Goal: Submit feedback/report problem

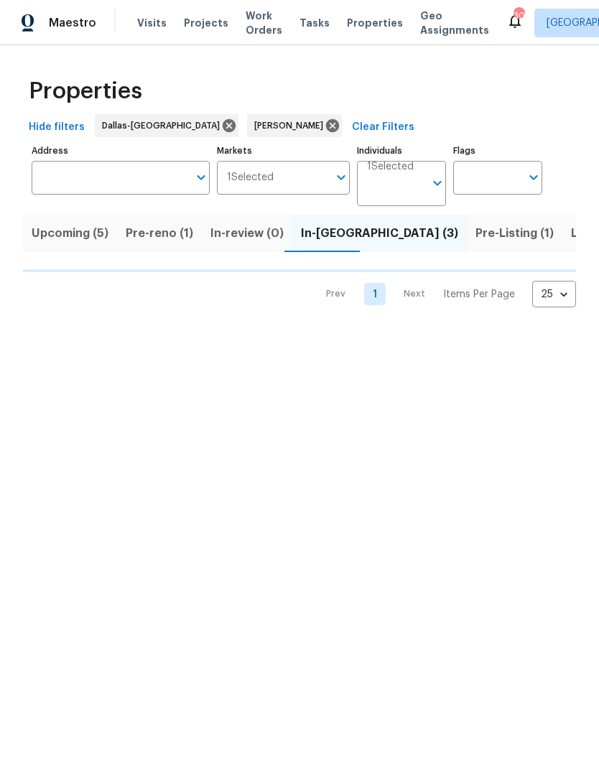
scroll to position [0, 22]
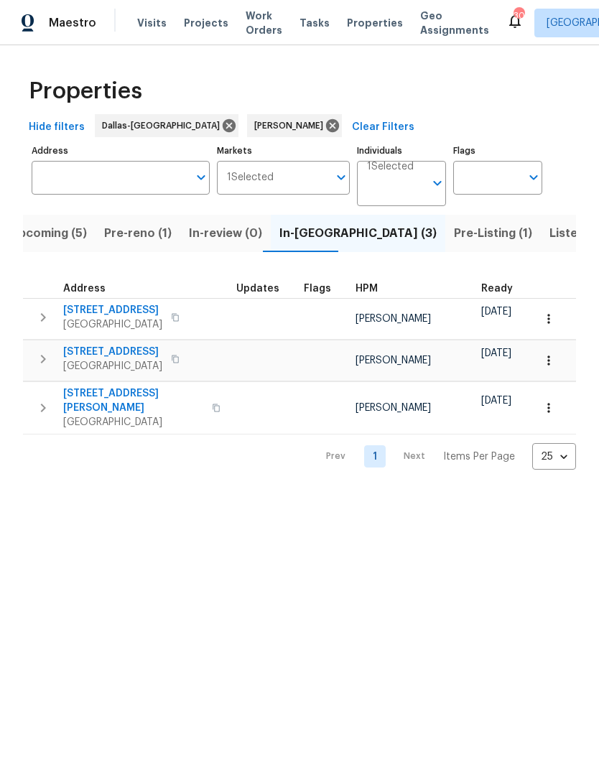
click at [121, 415] on span "[GEOGRAPHIC_DATA]" at bounding box center [133, 422] width 140 height 14
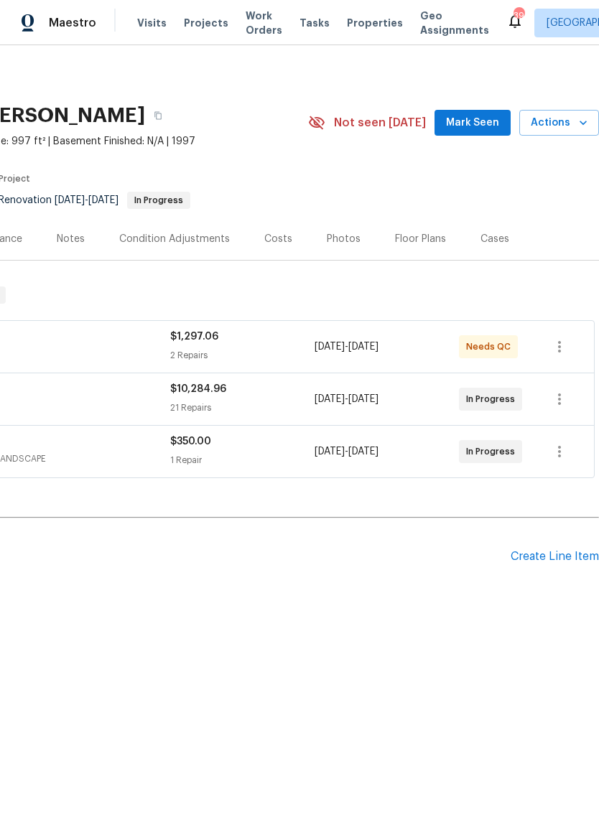
scroll to position [0, 212]
click at [563, 121] on span "Actions" at bounding box center [558, 123] width 57 height 18
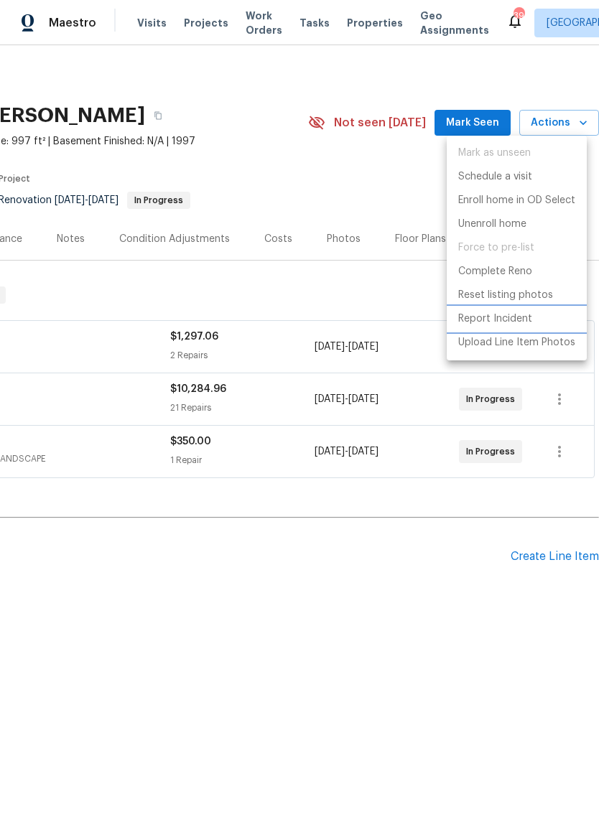
click at [513, 318] on p "Report Incident" at bounding box center [495, 318] width 74 height 15
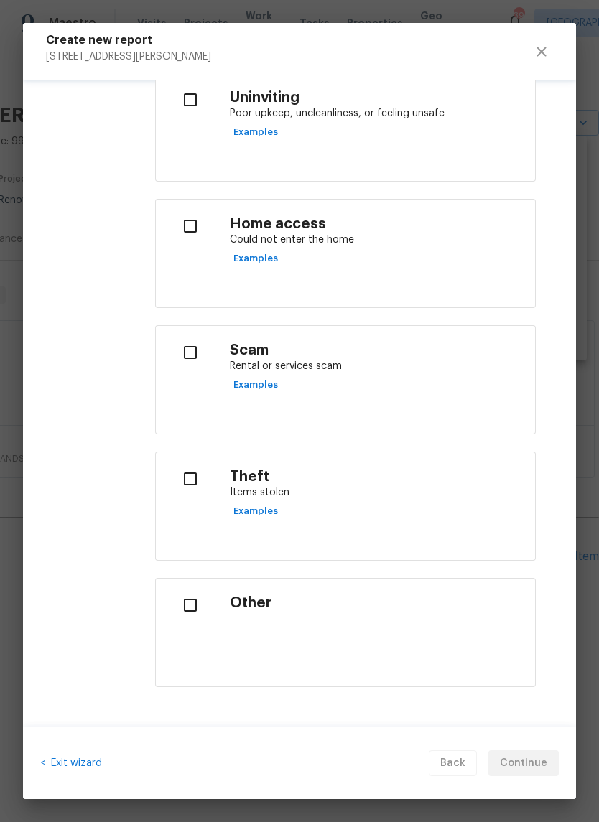
scroll to position [482, 0]
click at [192, 606] on input "checkbox" at bounding box center [189, 606] width 45 height 30
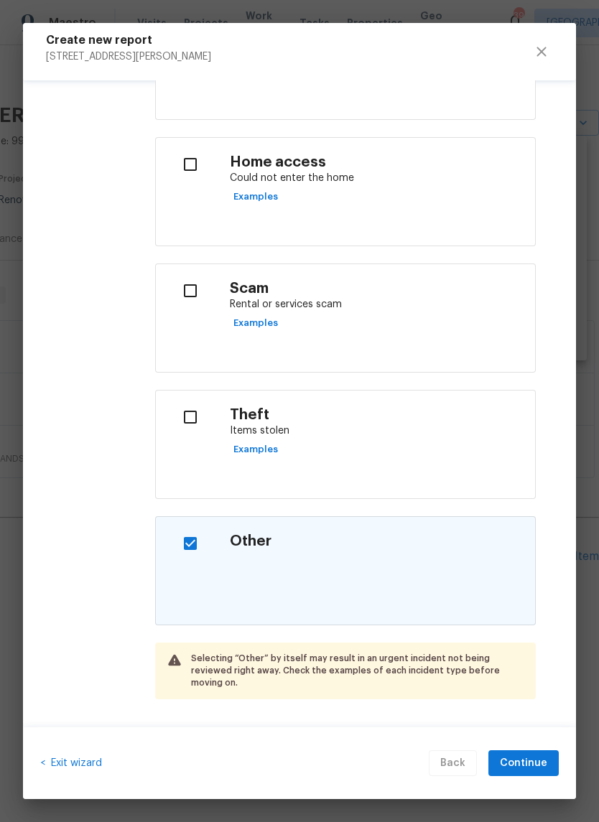
scroll to position [544, 0]
click at [186, 545] on input "checkbox" at bounding box center [189, 544] width 45 height 30
checkbox input "false"
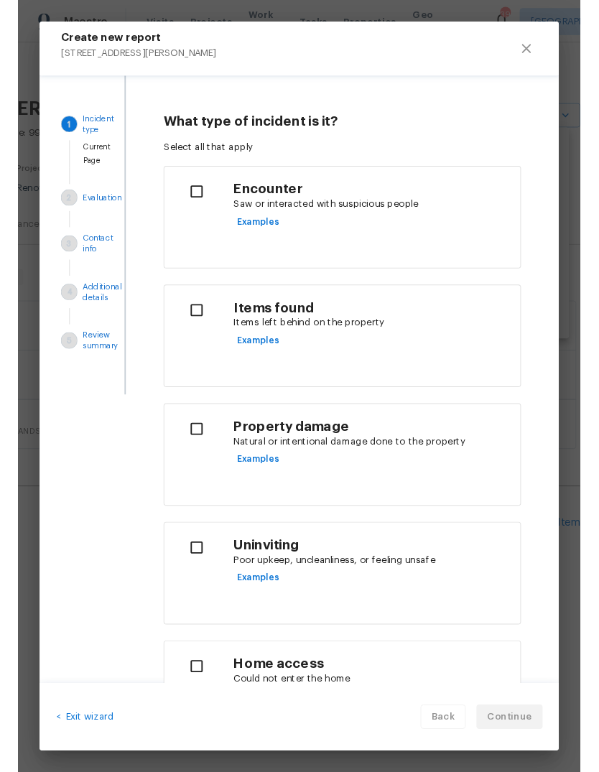
scroll to position [0, 0]
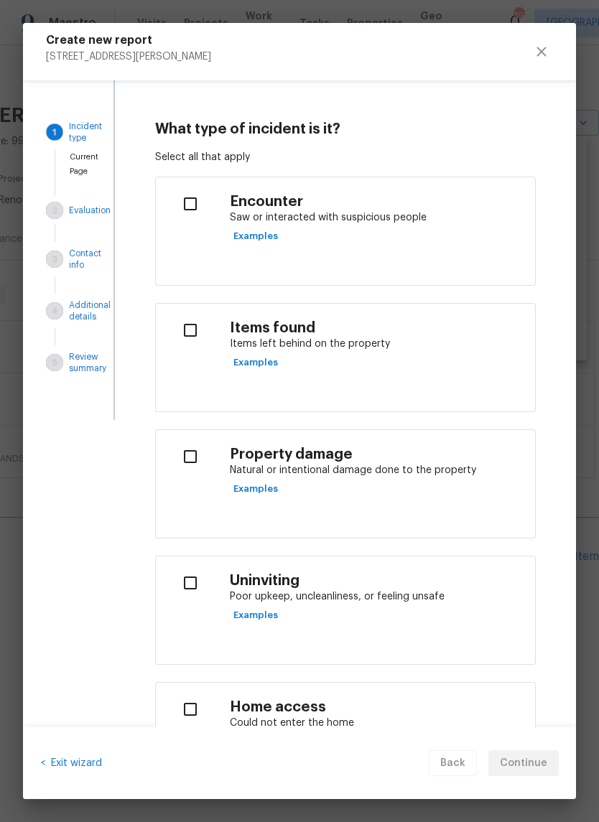
click at [193, 202] on input "checkbox" at bounding box center [189, 204] width 45 height 30
checkbox input "true"
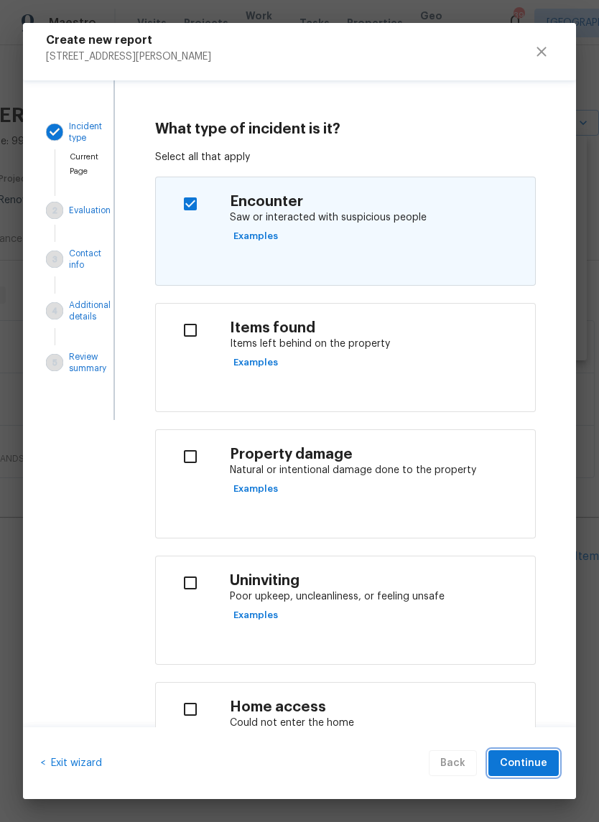
click at [525, 762] on span "Continue" at bounding box center [523, 763] width 47 height 18
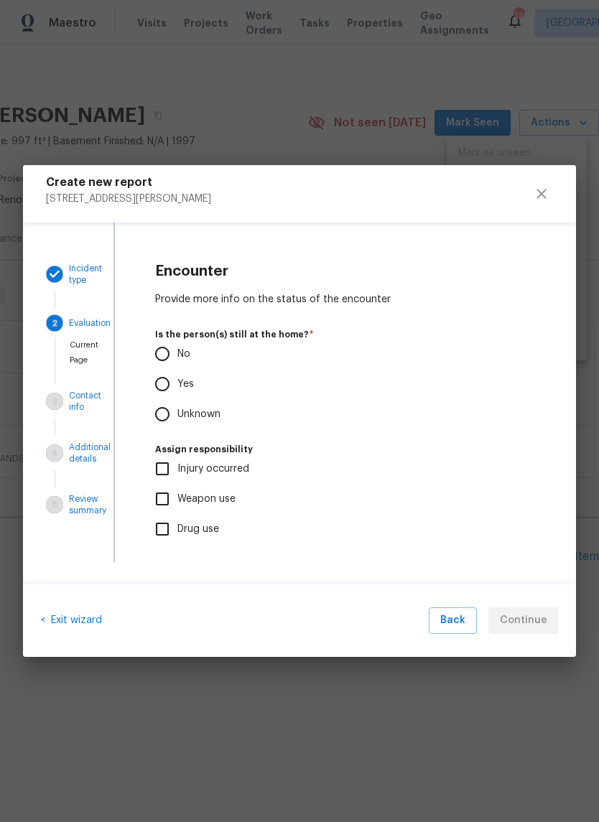
click at [161, 351] on input "No" at bounding box center [162, 354] width 30 height 30
radio input "true"
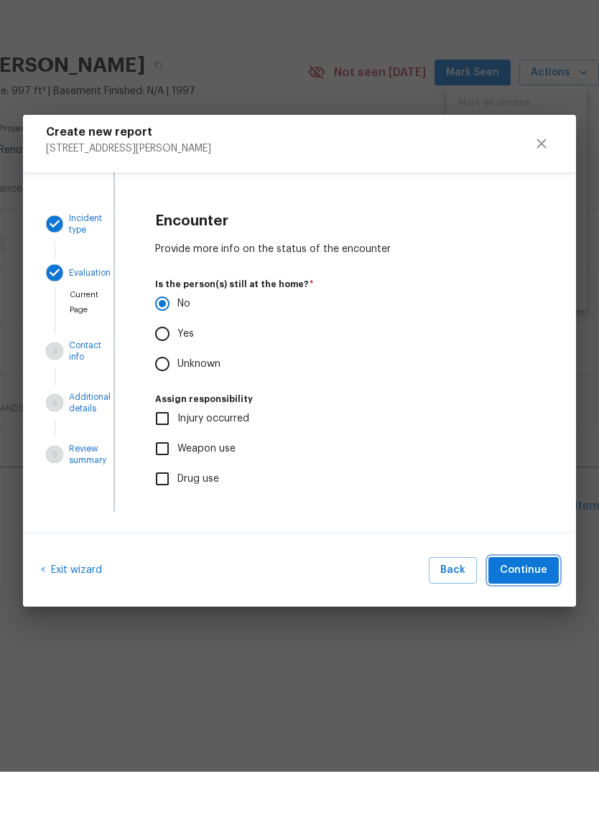
click at [522, 612] on span "Continue" at bounding box center [523, 621] width 47 height 18
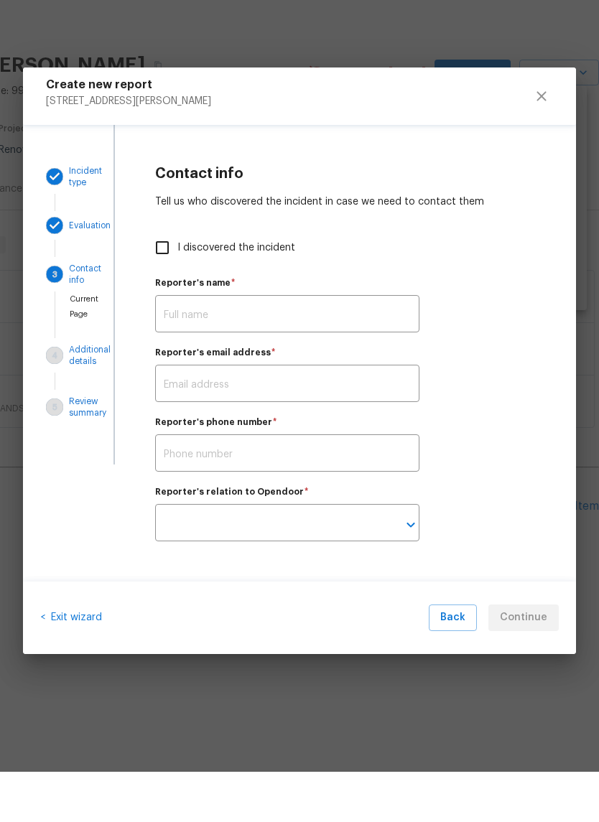
click at [156, 283] on input "I discovered the incident" at bounding box center [162, 298] width 30 height 30
checkbox input "true"
type input "[PERSON_NAME]"
type input "[PERSON_NAME][EMAIL_ADDRESS][PERSON_NAME][DOMAIN_NAME]"
type input "Opendoor employee"
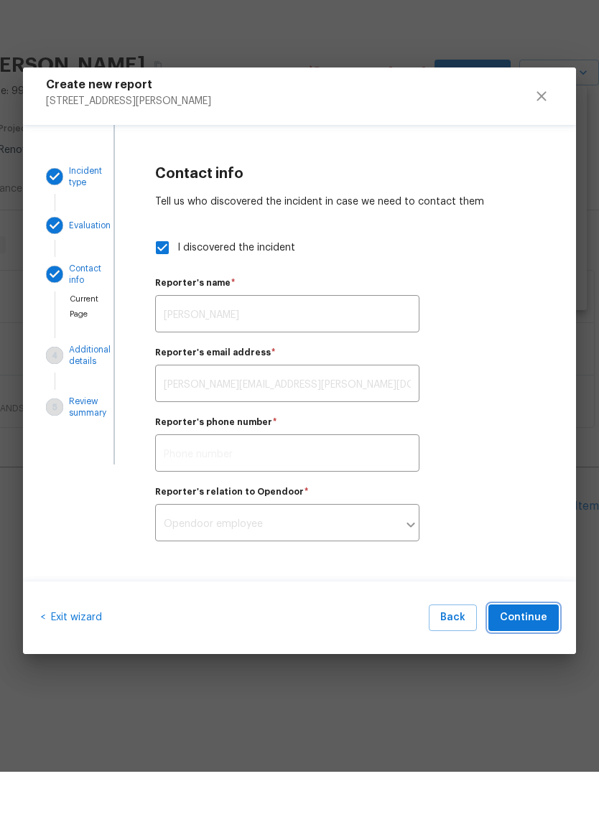
click at [528, 659] on span "Continue" at bounding box center [523, 668] width 47 height 18
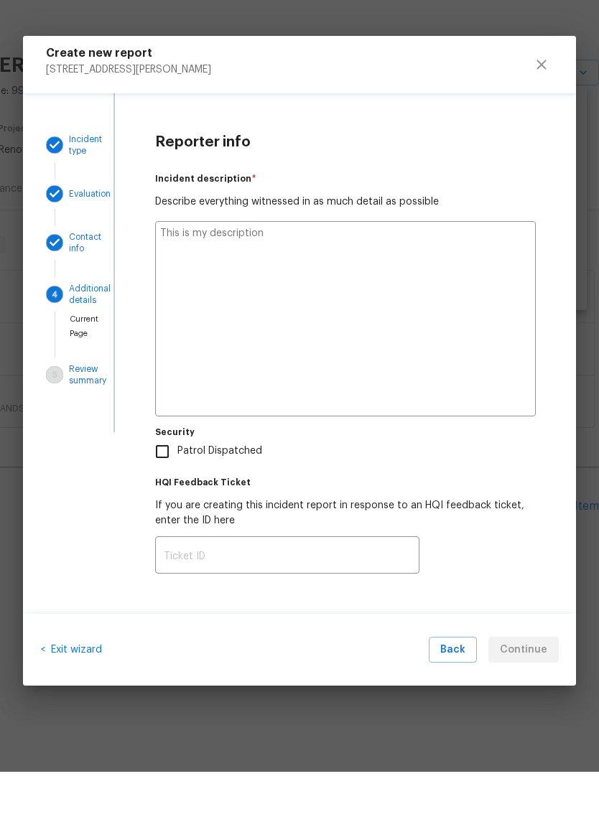
click at [258, 271] on textarea at bounding box center [345, 368] width 380 height 195
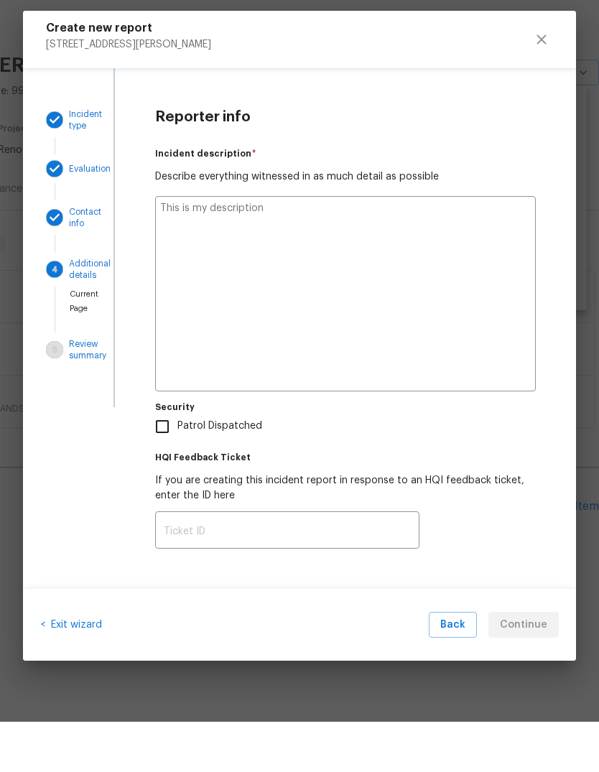
type textarea "N"
type textarea "x"
type textarea "Ne"
type textarea "x"
type textarea "Nei"
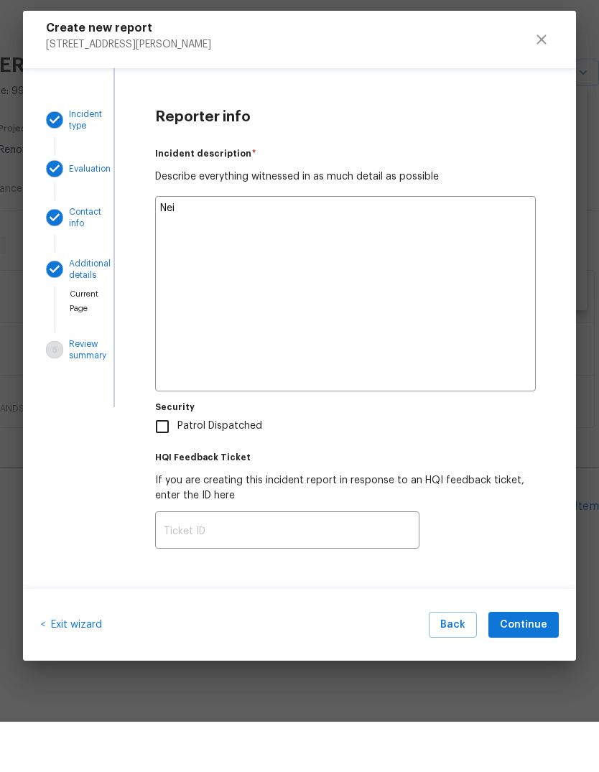
type textarea "x"
type textarea "Neighbors"
type textarea "x"
type textarea "Neighbors"
type textarea "x"
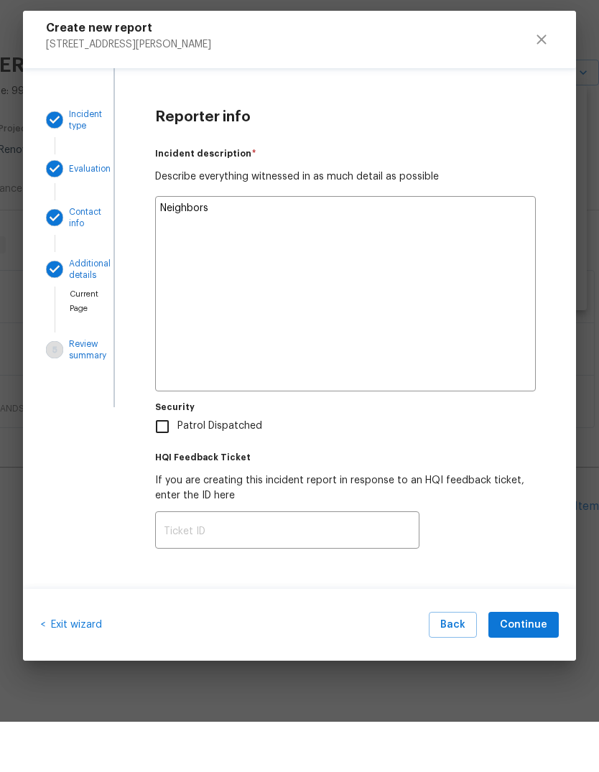
type textarea "Neighbors l"
type textarea "x"
type textarea "Neighbors le"
type textarea "x"
type textarea "Neighbors let"
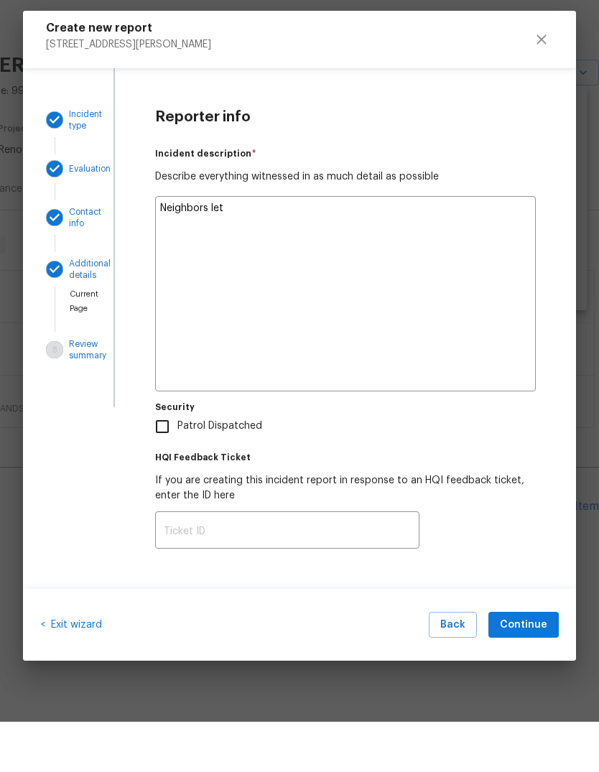
type textarea "x"
type textarea "Neighbors let"
type textarea "x"
type textarea "Neighbors let o"
type textarea "x"
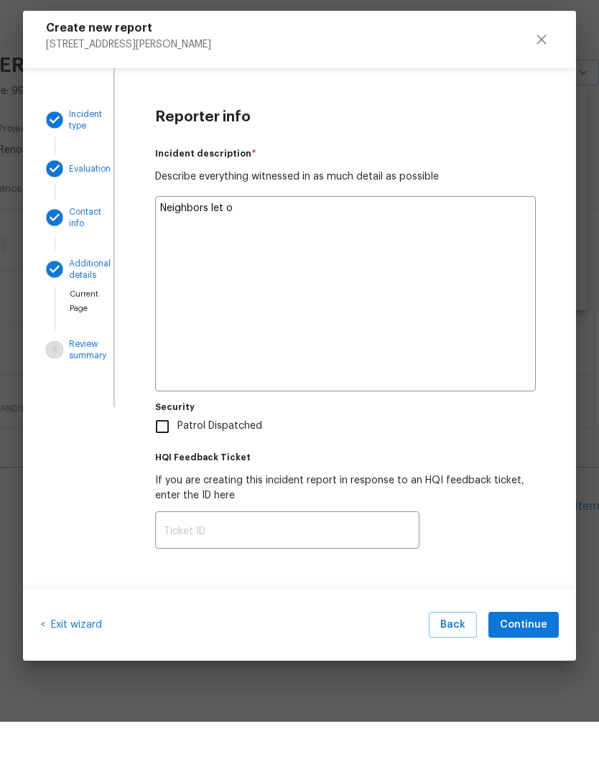
type textarea "Neighbors let ou"
type textarea "x"
type textarea "Neighbors let our"
type textarea "x"
type textarea "Neighbors let our"
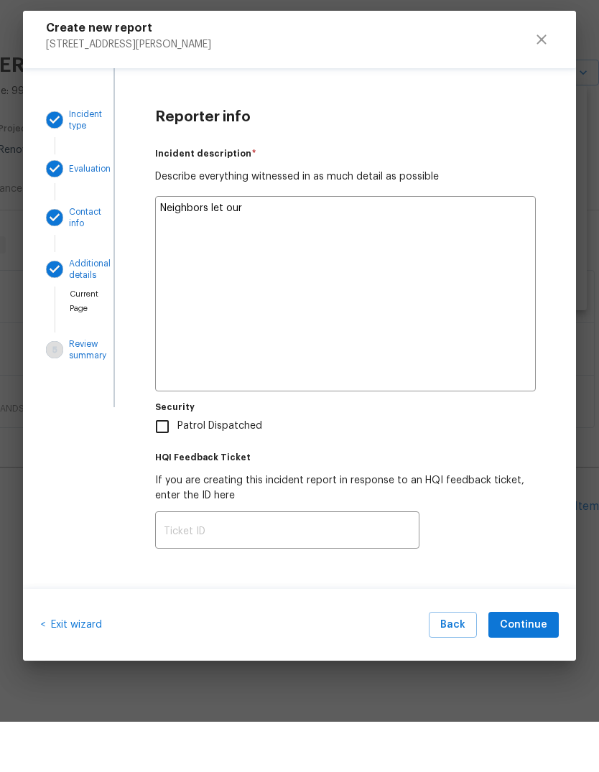
type textarea "x"
type textarea "Neighbors let our G"
type textarea "x"
type textarea "Neighbors let our GC"
type textarea "x"
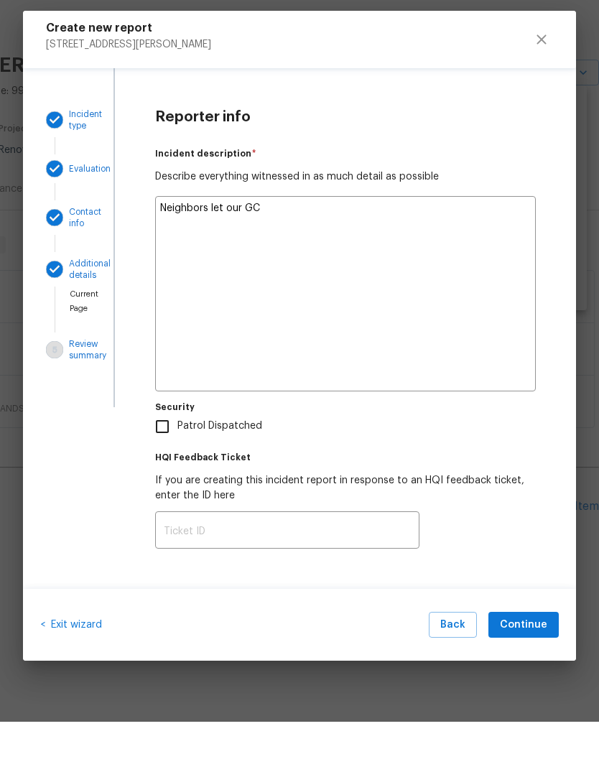
type textarea "Neighbors let our GC"
type textarea "x"
type textarea "Neighbors let our GC k"
type textarea "x"
type textarea "Neighbors let our GC kn"
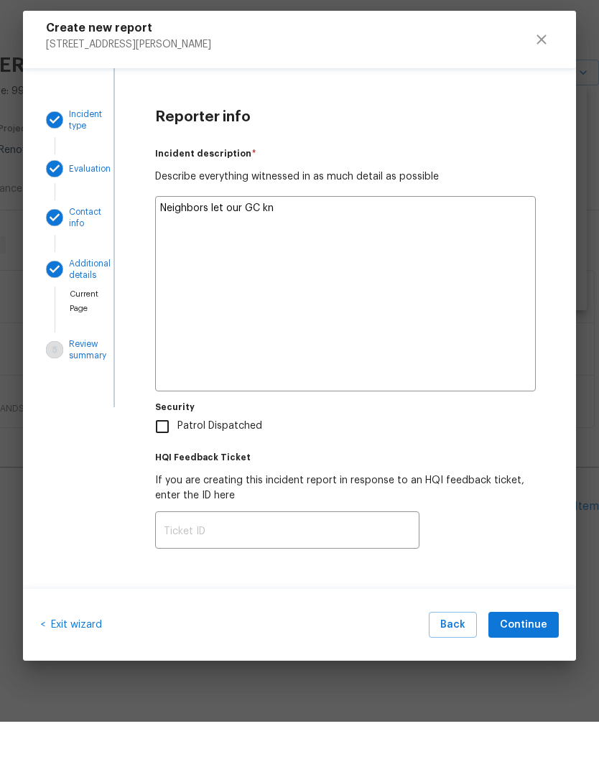
type textarea "x"
type textarea "Neighbors let our GC kno"
type textarea "x"
type textarea "Neighbors let our GC know"
type textarea "x"
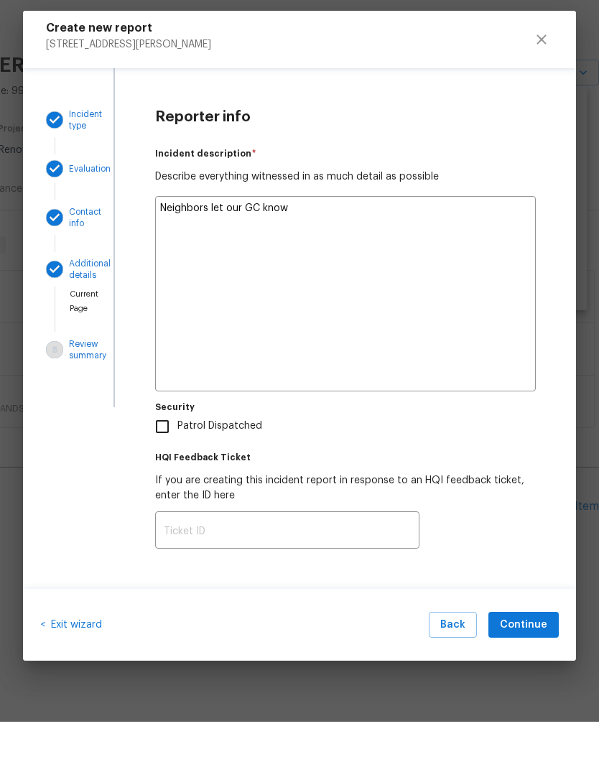
type textarea "Neighbors let our GC know"
type textarea "x"
type textarea "Neighbors let our GC know t"
type textarea "x"
type textarea "Neighbors let our GC know th"
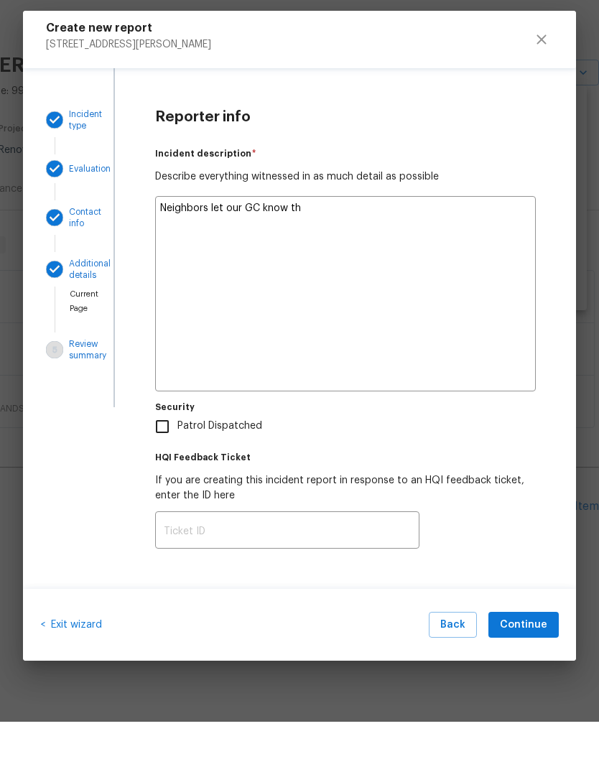
type textarea "x"
type textarea "Neighbors let our GC know tha"
type textarea "x"
type textarea "Neighbors let our GC know that"
type textarea "x"
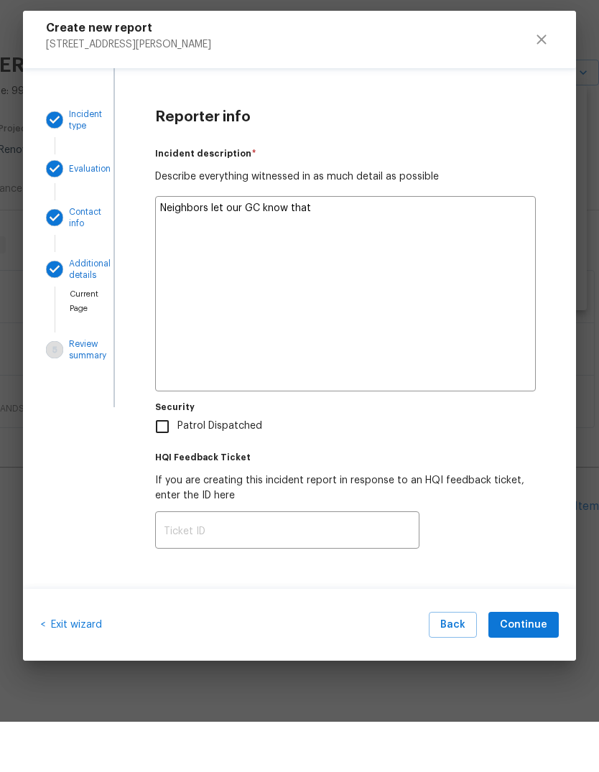
type textarea "Neighbors let our GC know that"
type textarea "x"
type textarea "Neighbors let our GC know that t"
type textarea "x"
type textarea "Neighbors let our GC know that th"
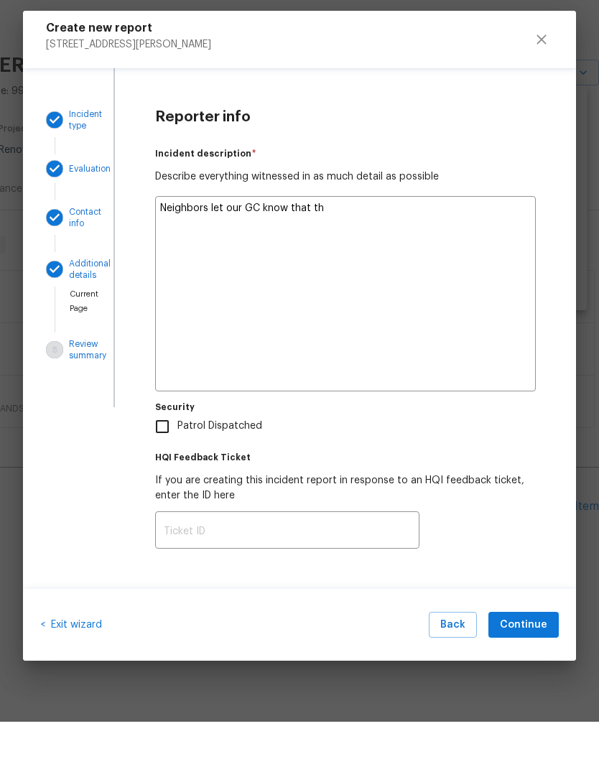
type textarea "x"
type textarea "Neighbors let our GC know that the"
type textarea "x"
type textarea "Neighbors let our GC know that ther"
type textarea "x"
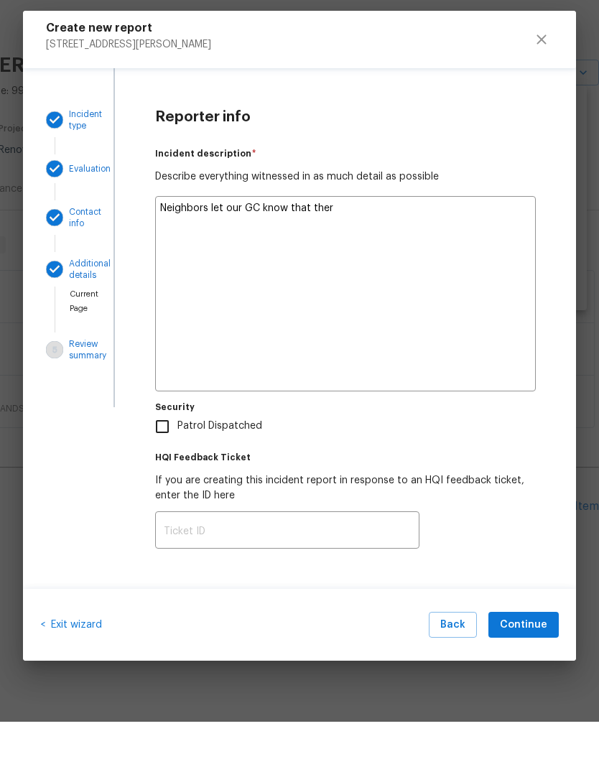
type textarea "Neighbors let our GC know that there"
type textarea "x"
type textarea "Neighbors let our GC know that there"
type textarea "x"
type textarea "Neighbors let our GC know that there a"
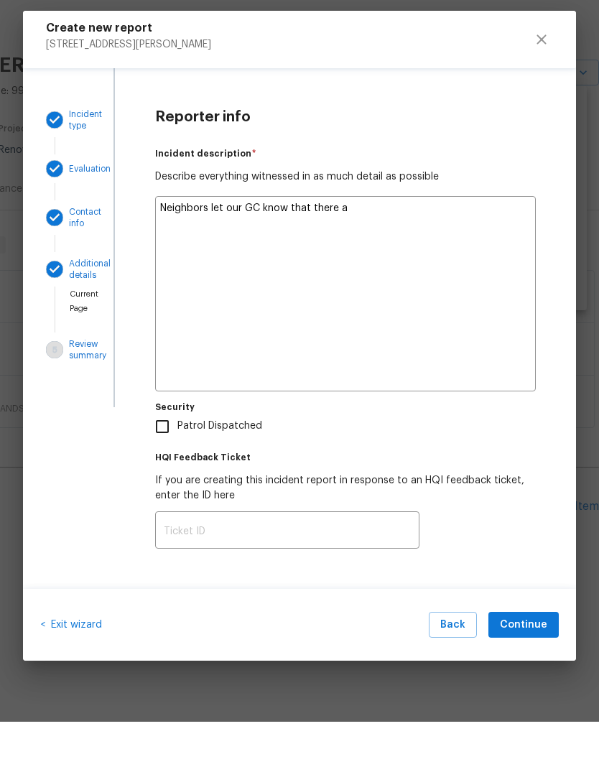
type textarea "x"
type textarea "Neighbors let our GC know that there ar"
type textarea "x"
type textarea "Neighbors let our GC know that there are"
type textarea "x"
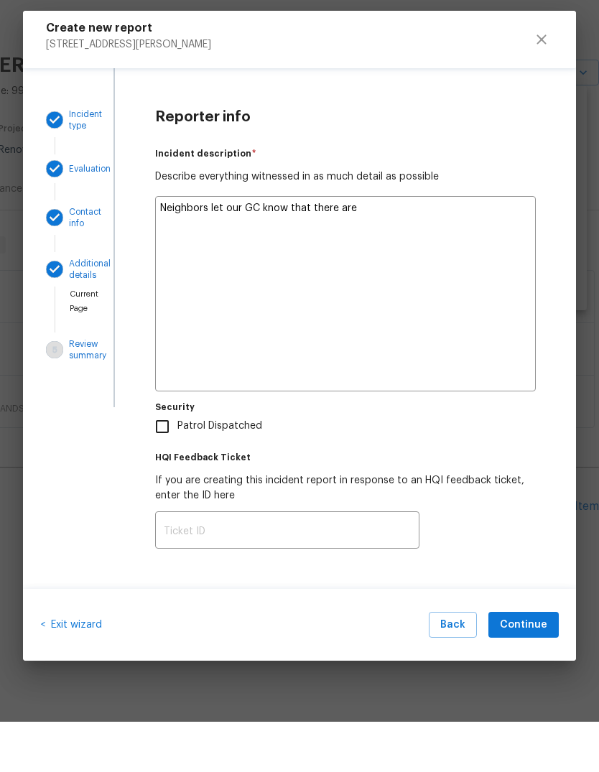
type textarea "Neighbors let our GC know that there are"
type textarea "x"
type textarea "Neighbors let our GC know that there are a"
type textarea "x"
type textarea "Neighbors let our GC know that there are ac"
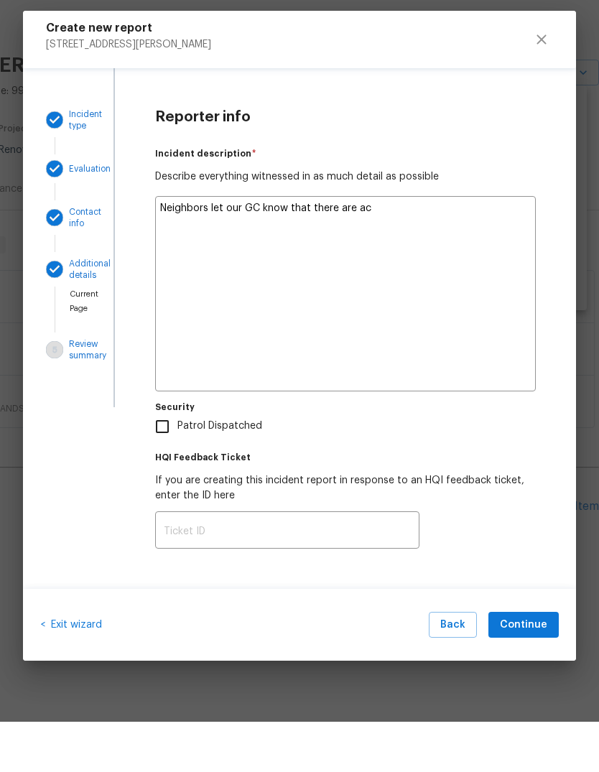
type textarea "x"
type textarea "Neighbors let our GC know that there are act"
type textarea "x"
type textarea "Neighbors let our GC know that there are acti"
type textarea "x"
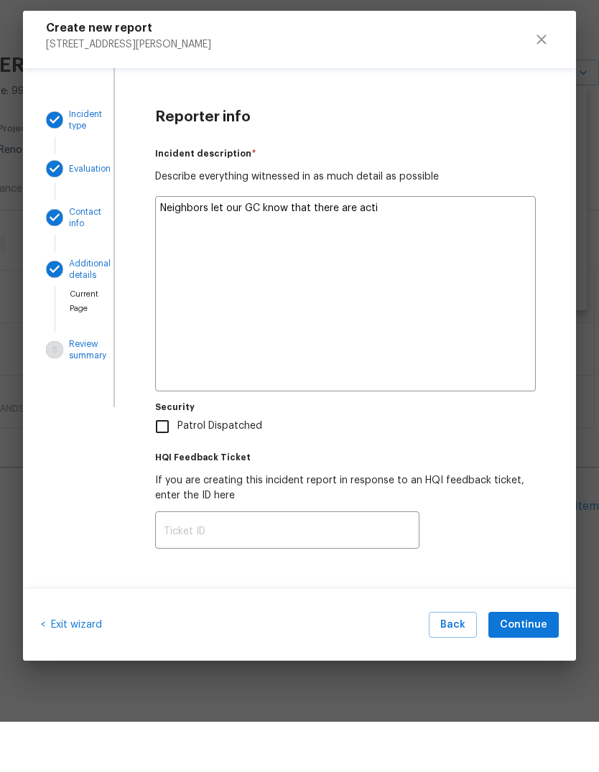
type textarea "Neighbors let our GC know that there are activ"
type textarea "x"
type textarea "Neighbors let our GC know that there are active"
type textarea "x"
type textarea "Neighbors let our GC know that there are active"
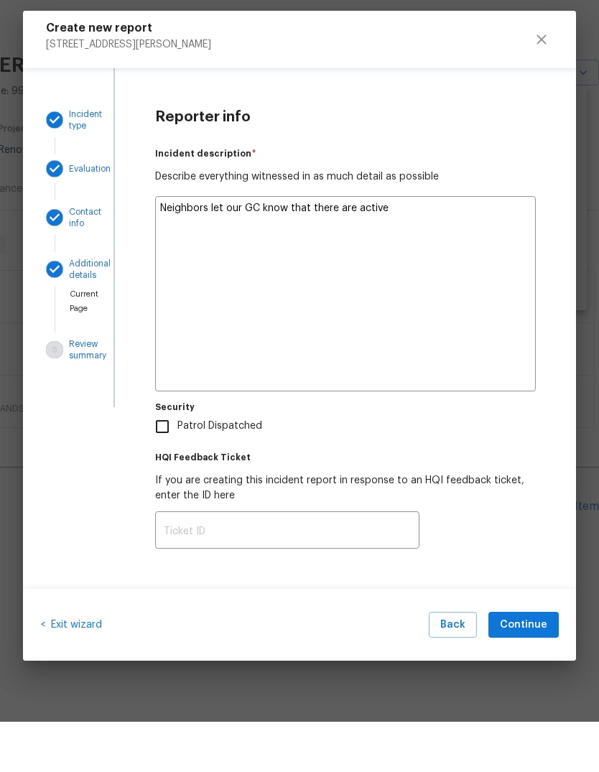
type textarea "x"
type textarea "Neighbors let our GC know that there are active s"
type textarea "x"
type textarea "Neighbors let our GC know that there are active sq"
type textarea "x"
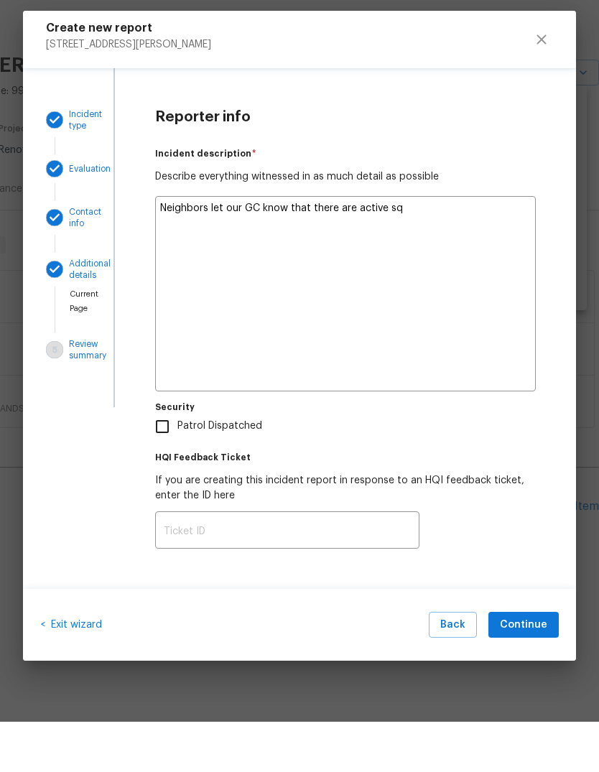
type textarea "Neighbors let our GC know that there are active squ"
type textarea "x"
type textarea "Neighbors let our GC know that there are active squa"
type textarea "x"
type textarea "Neighbors let our GC know that there are active squaa"
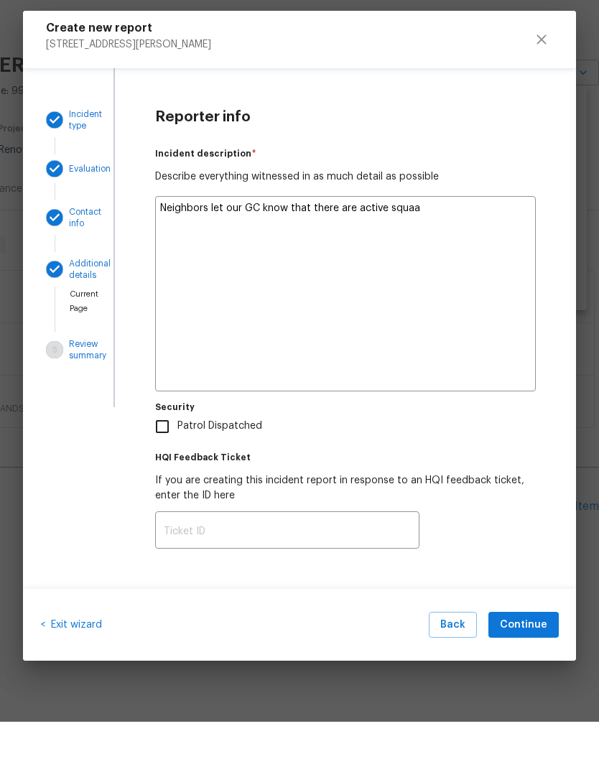
type textarea "x"
type textarea "Neighbors let our GC know that there are active squa"
type textarea "x"
type textarea "Neighbors let our GC know that there are active squay"
type textarea "x"
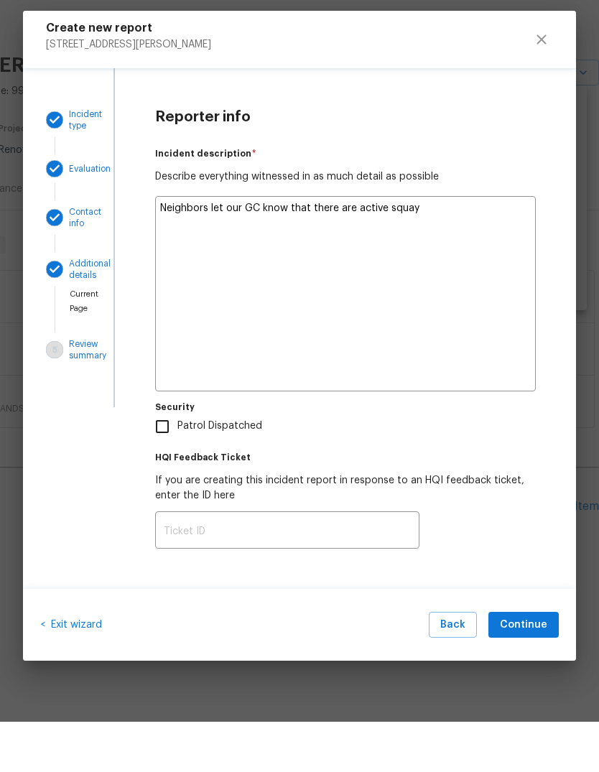
type textarea "Neighbors let our GC know that there are active squa"
type textarea "x"
type textarea "Neighbors let our GC know that there are active squat"
type textarea "x"
type textarea "Neighbors let our GC know that there are active squatters"
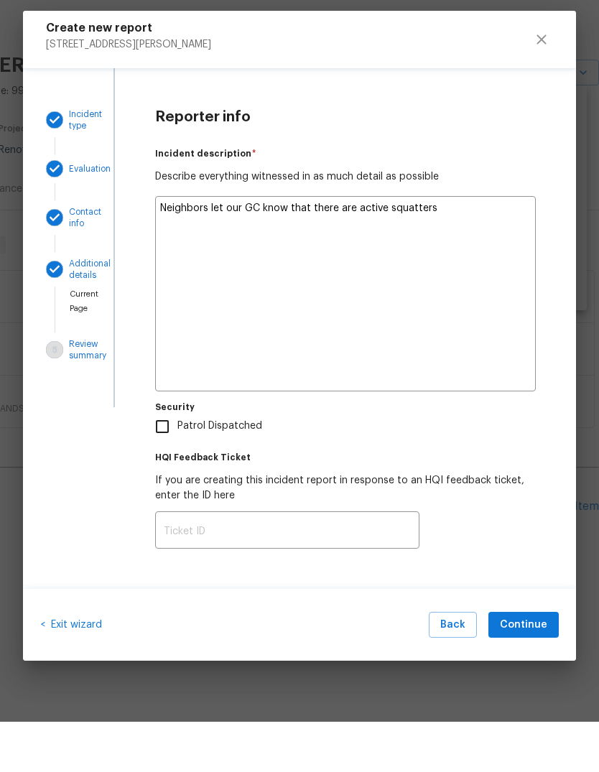
type textarea "x"
type textarea "Neighbors let our GC know that there are active squatters"
type textarea "x"
type textarea "Neighbors let our GC know that there are active squatters o"
type textarea "x"
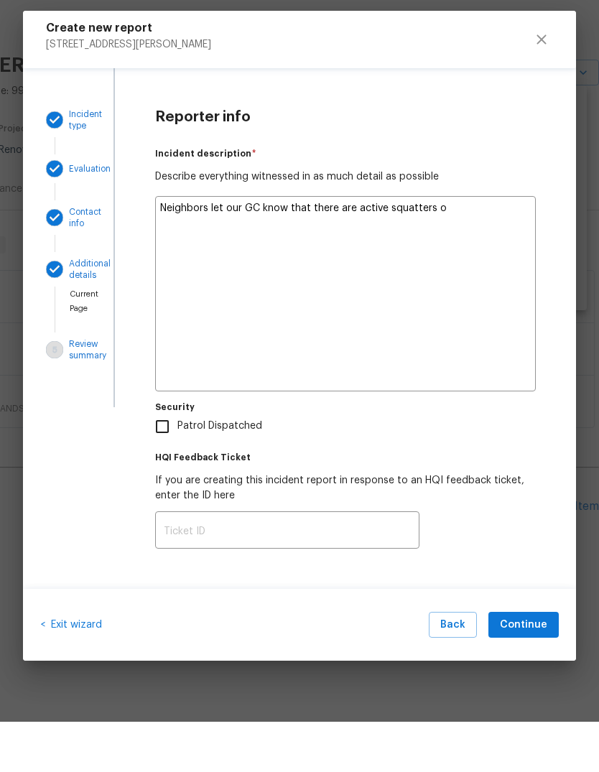
type textarea "Neighbors let our GC know that there are active squatters on"
type textarea "x"
type textarea "Neighbors let our GC know that there are active squatters on"
type textarea "x"
type textarea "Neighbors let our GC know that there are active squatters on t"
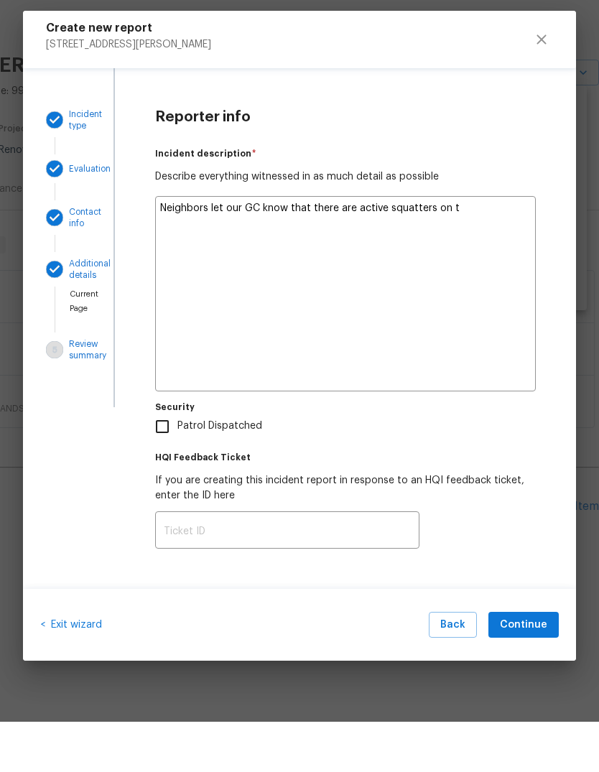
type textarea "x"
type textarea "Neighbors let our GC know that there are active squatters on th"
type textarea "x"
type textarea "Neighbors let our GC know that there are active squatters on thi"
type textarea "x"
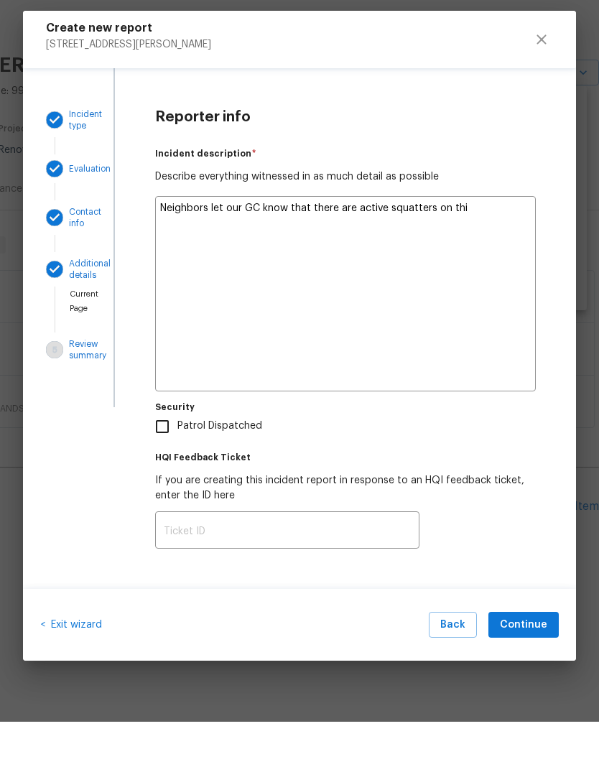
type textarea "Neighbors let our GC know that there are active squatters on this"
type textarea "x"
type textarea "Neighbors let our GC know that there are active squatters on this"
type textarea "x"
type textarea "Neighbors let our GC know that there are active squatters on this s"
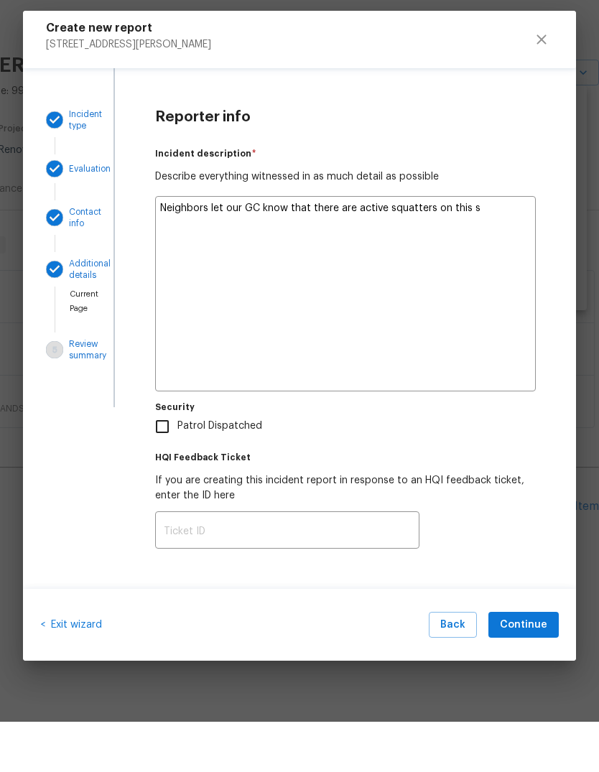
type textarea "x"
type textarea "Neighbors let our GC know that there are active squatters on this st"
type textarea "x"
type textarea "Neighbors let our GC know that there are active squatters on this str"
type textarea "x"
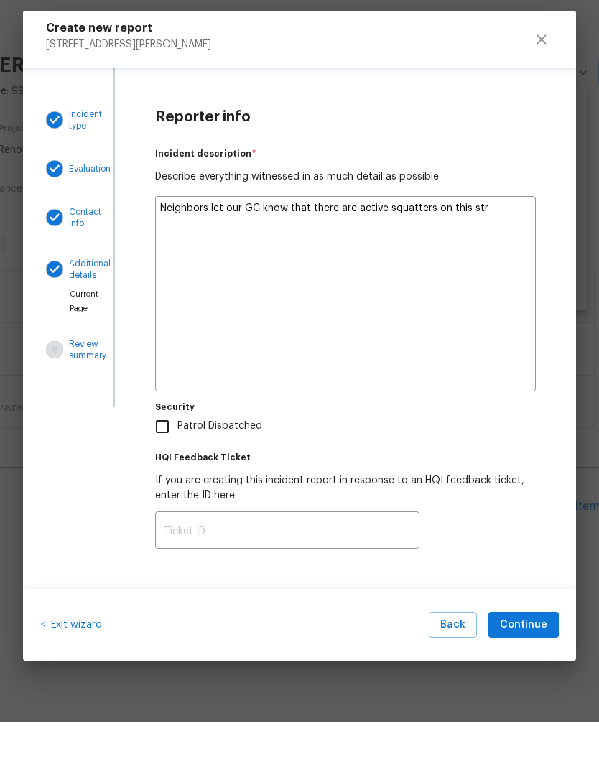
type textarea "Neighbors let our GC know that there are active squatters on this stre"
type textarea "x"
type textarea "Neighbors let our GC know that there are active squatters on this stree"
type textarea "x"
type textarea "Neighbors let our GC know that there are active squatters on this street"
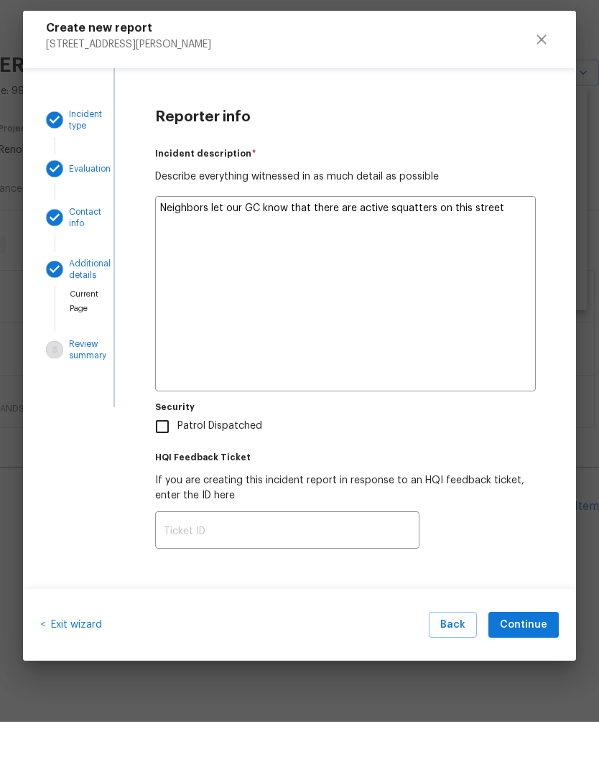
type textarea "x"
type textarea "Neighbors let our GC know that there are active squatters on this street"
type textarea "x"
type textarea "Neighbors let our GC know that there are active squatters on this street a"
type textarea "x"
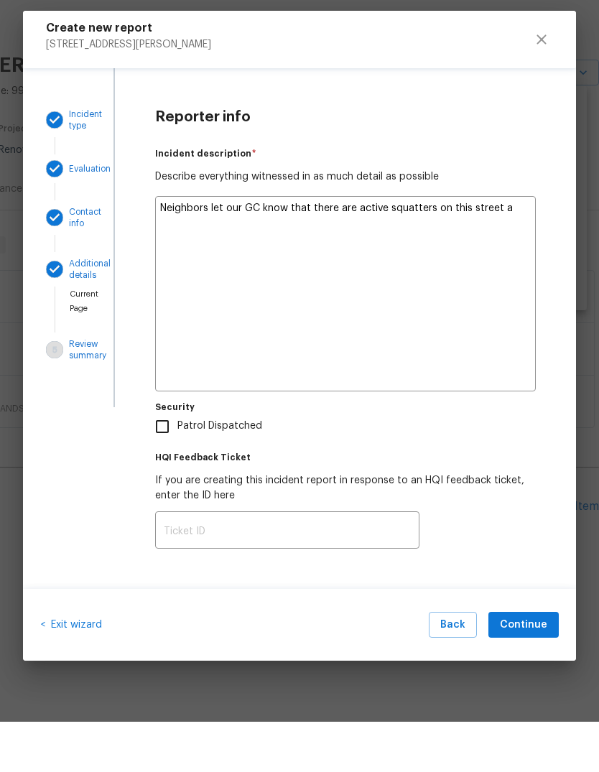
type textarea "Neighbors let our GC know that there are active squatters on this street an"
type textarea "x"
type textarea "Neighbors let our GC know that there are active squatters on this street and"
type textarea "x"
type textarea "Neighbors let our GC know that there are active squatters on this street and"
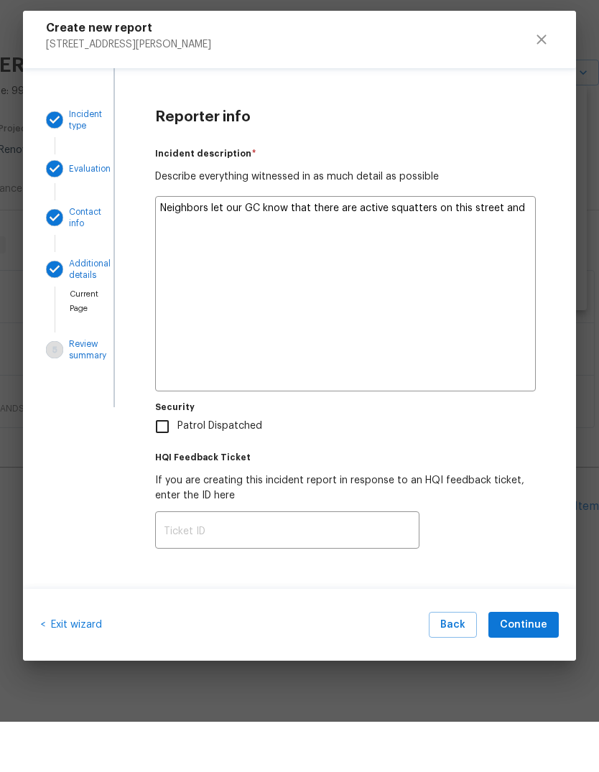
type textarea "x"
type textarea "Neighbors let our GC know that there are active squatters on this street and t"
type textarea "x"
type textarea "Neighbors let our GC know that there are active squatters on this street and th"
type textarea "x"
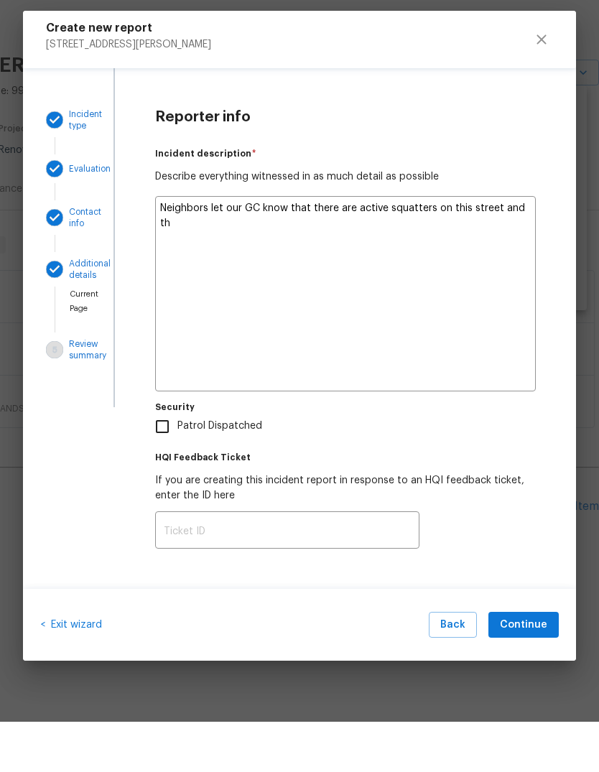
type textarea "Neighbors let our GC know that there are active squatters on this street and the"
type textarea "x"
type textarea "Neighbors let our GC know that there are active squatters on this street and th…"
type textarea "x"
type textarea "Neighbors let our GC know that there are active squatters on this street and th…"
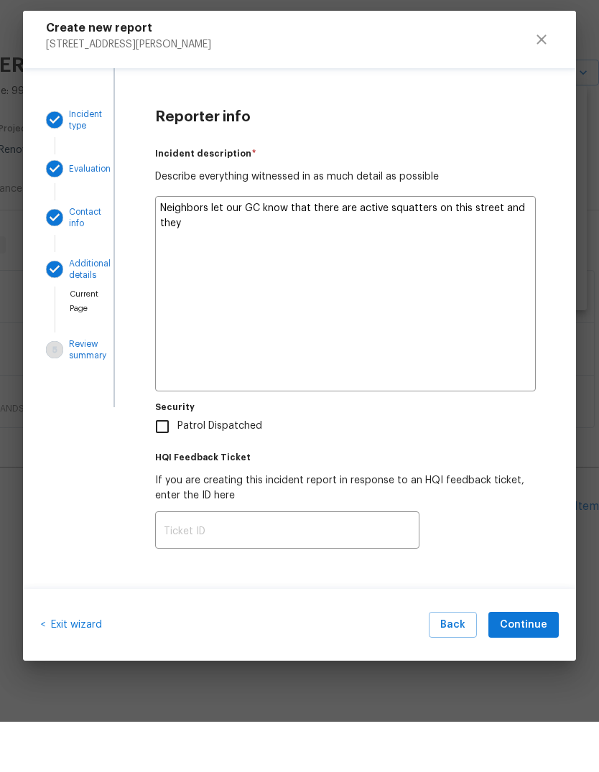
type textarea "x"
type textarea "Neighbors let our GC know that there are active squatters on this street and th…"
type textarea "x"
type textarea "Neighbors let our GC know that there are active squatters on this street and th…"
type textarea "x"
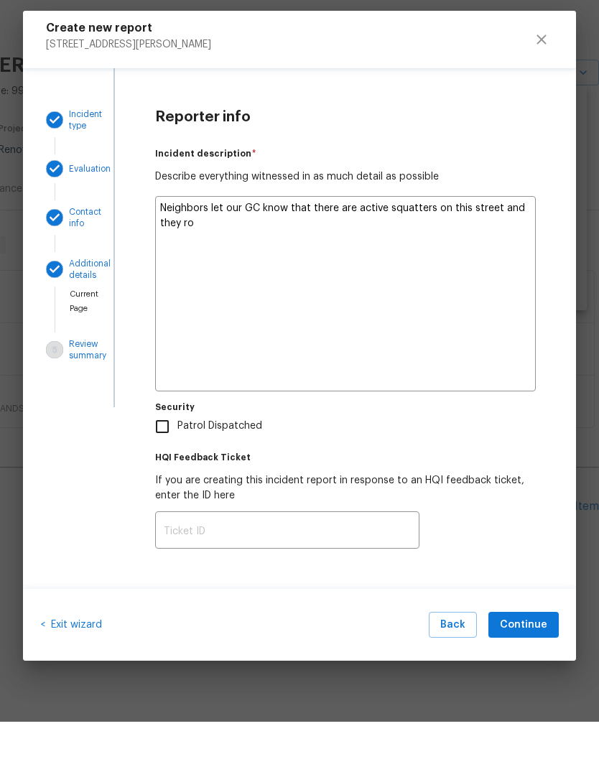
type textarea "Neighbors let our GC know that there are active squatters on this street and th…"
type textarea "x"
type textarea "Neighbors let our GC know that there are active squatters on this street and th…"
type textarea "x"
type textarea "Neighbors let our GC know that there are active squatters on this street and th…"
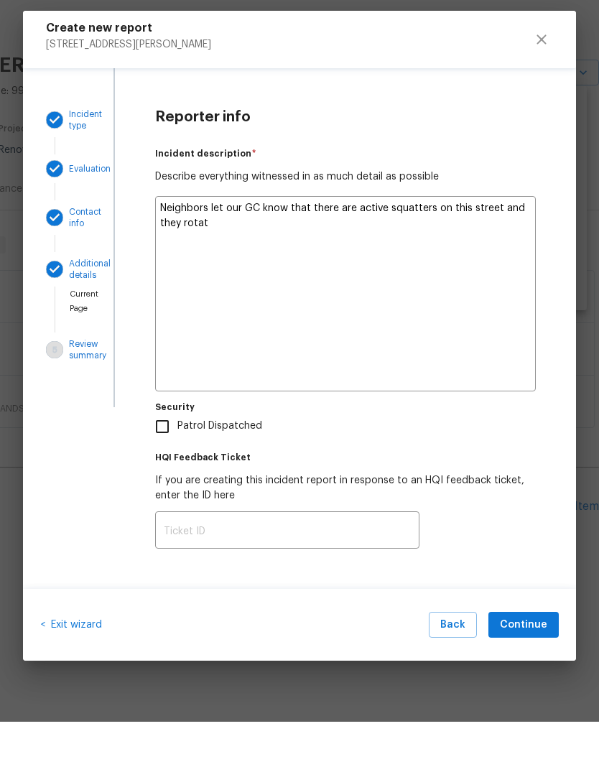
type textarea "x"
type textarea "Neighbors let our GC know that there are active squatters on this street and th…"
type textarea "x"
type textarea "Neighbors let our GC know that there are active squatters on this street and th…"
type textarea "x"
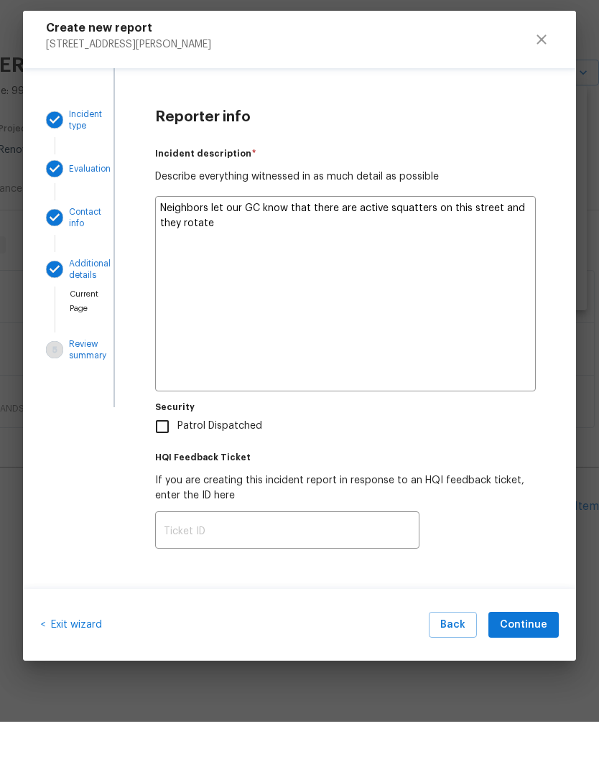
type textarea "Neighbors let our GC know that there are active squatters on this street and th…"
type textarea "x"
type textarea "Neighbors let our GC know that there are active squatters on this street and th…"
type textarea "x"
type textarea "Neighbors let our GC know that there are active squatters on this street and th…"
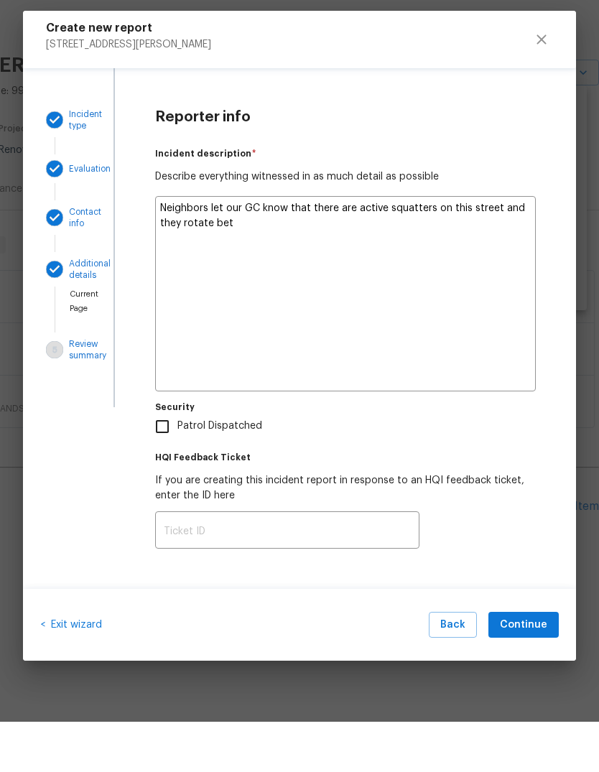
type textarea "x"
type textarea "Neighbors let our GC know that there are active squatters on this street and th…"
type textarea "x"
type textarea "Neighbors let our GC know that there are active squatters on this street and th…"
type textarea "x"
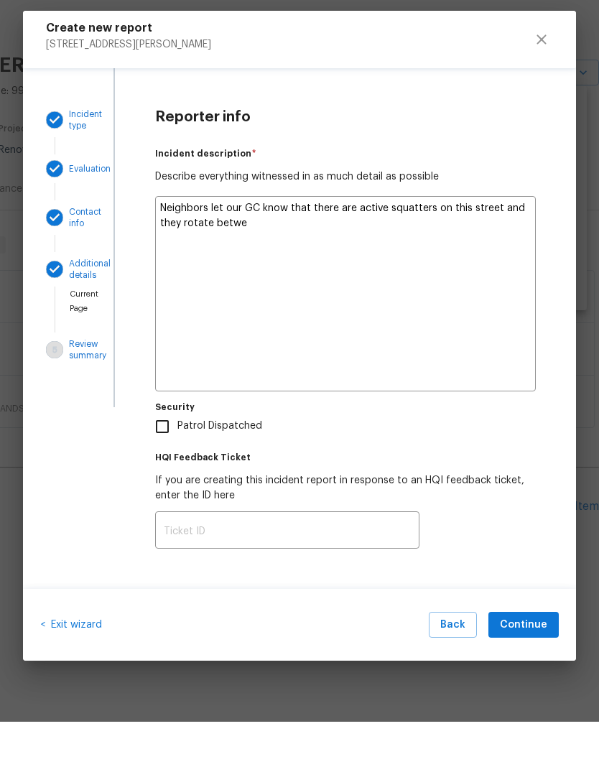
type textarea "Neighbors let our GC know that there are active squatters on this street and th…"
type textarea "x"
type textarea "Neighbors let our GC know that there are active squatters on this street and th…"
type textarea "x"
type textarea "Neighbors let our GC know that there are active squatters on this street and th…"
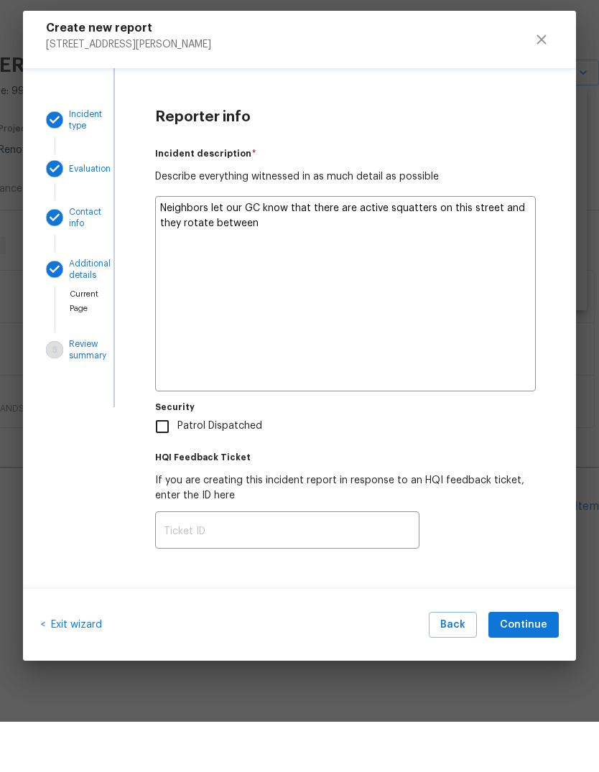
type textarea "x"
type textarea "Neighbors let our GC know that there are active squatters on this street and th…"
type textarea "x"
type textarea "Neighbors let our GC know that there are active squatters on this street and th…"
type textarea "x"
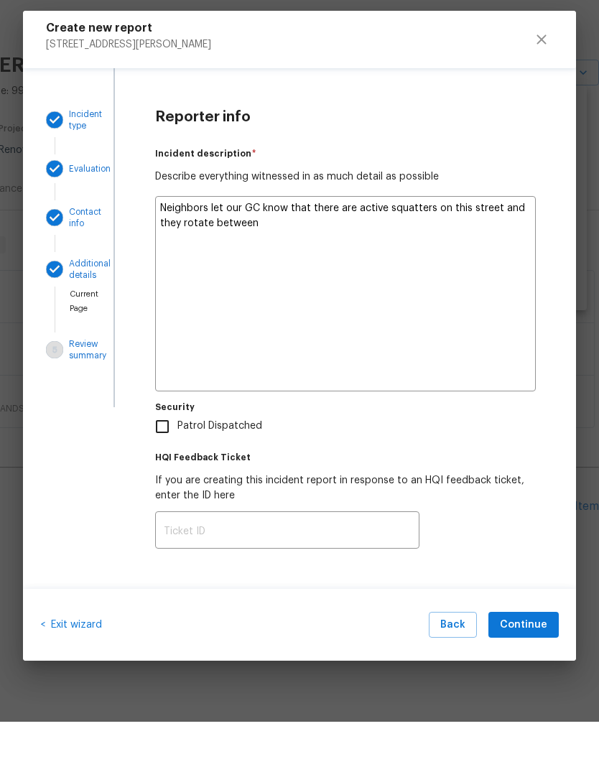
type textarea "Neighbors let our GC know that there are active squatters on this street and th…"
type textarea "x"
type textarea "Neighbors let our GC know that there are active squatters on this street and th…"
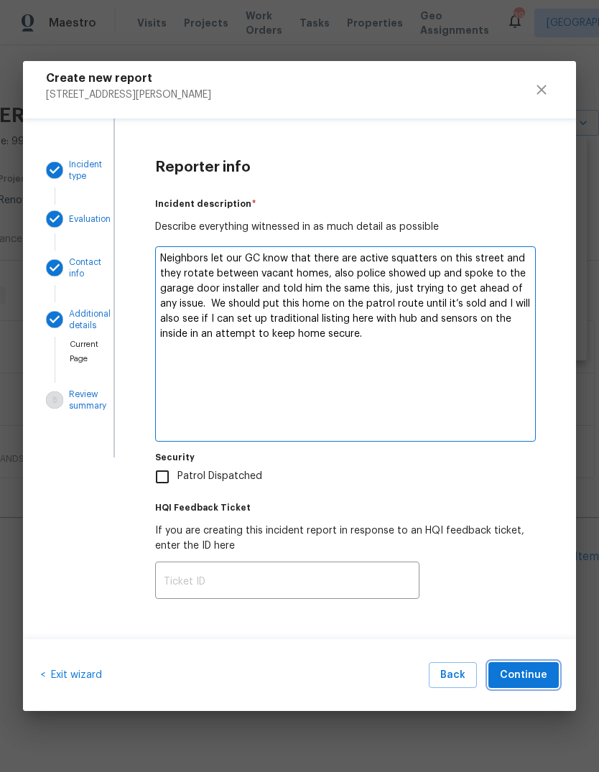
click at [519, 673] on span "Continue" at bounding box center [523, 675] width 47 height 18
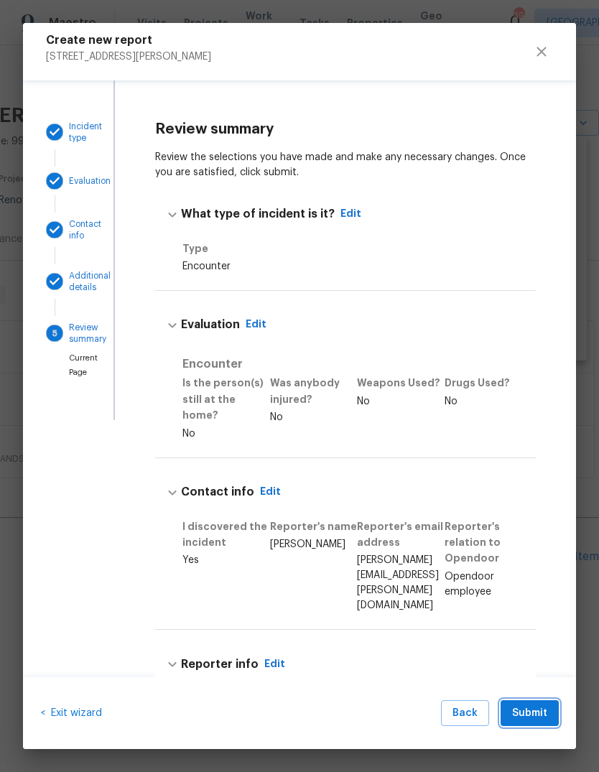
click at [532, 712] on span "Submit" at bounding box center [529, 713] width 35 height 18
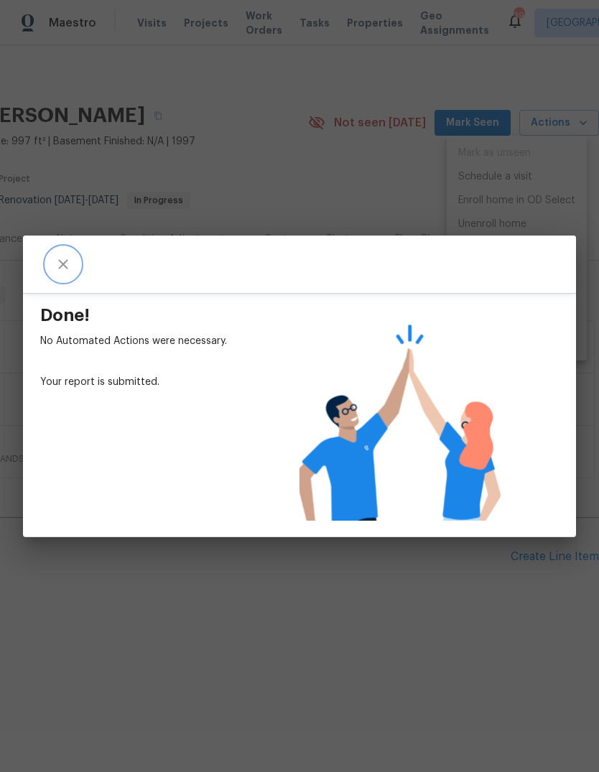
click at [61, 258] on icon "close" at bounding box center [63, 264] width 17 height 17
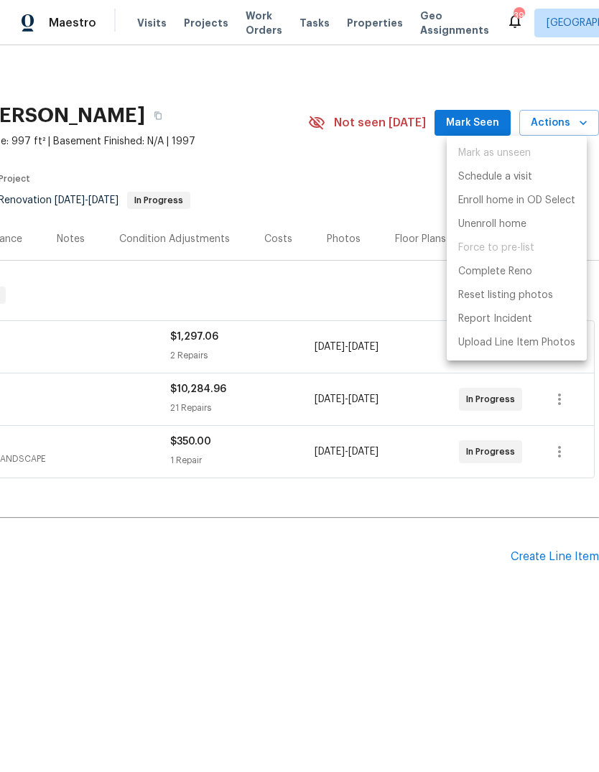
click at [423, 619] on div at bounding box center [299, 386] width 599 height 772
